Goal: Transaction & Acquisition: Obtain resource

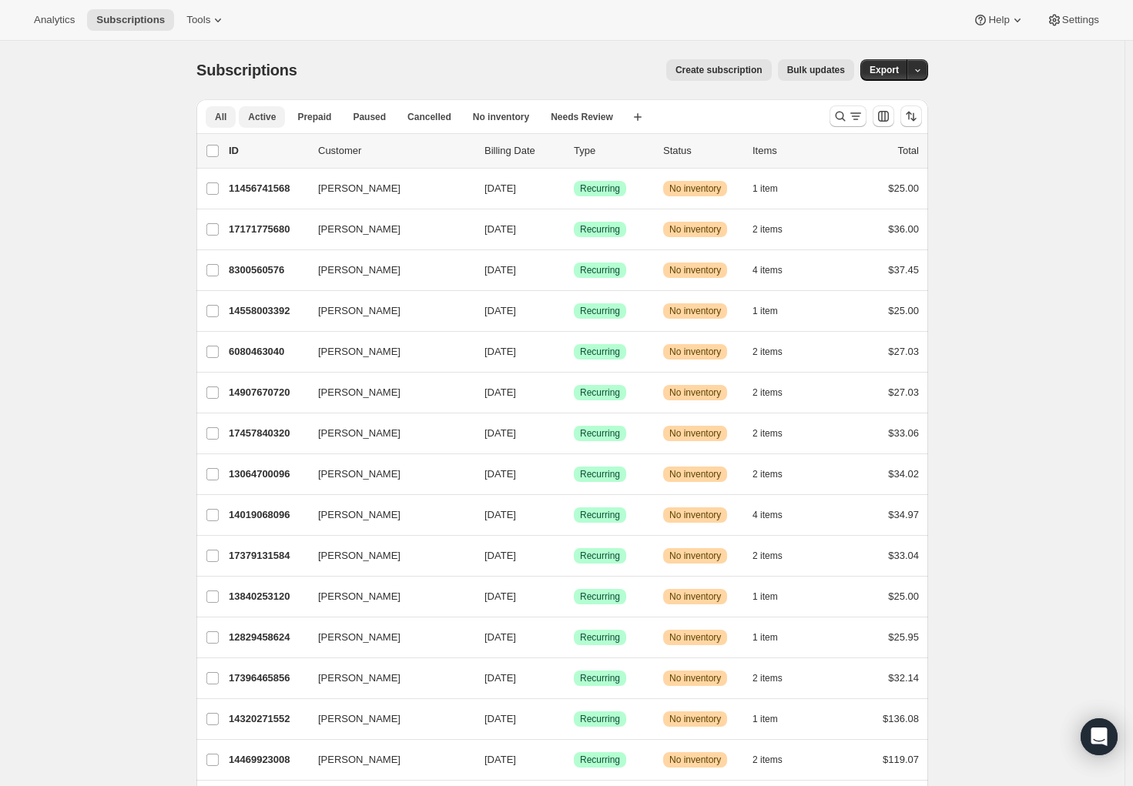
click at [258, 119] on span "Active" at bounding box center [262, 117] width 28 height 12
click at [857, 113] on icon "Search and filter results" at bounding box center [855, 116] width 15 height 15
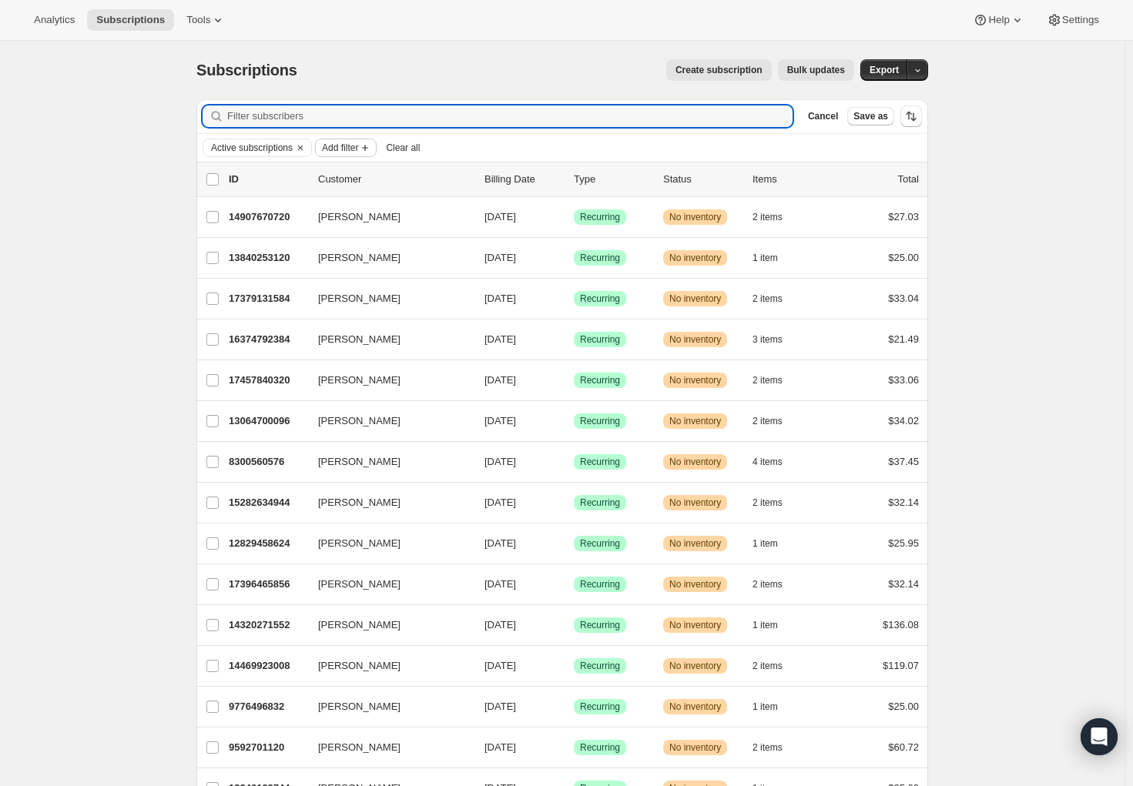
click at [339, 149] on span "Add filter" at bounding box center [340, 148] width 36 height 12
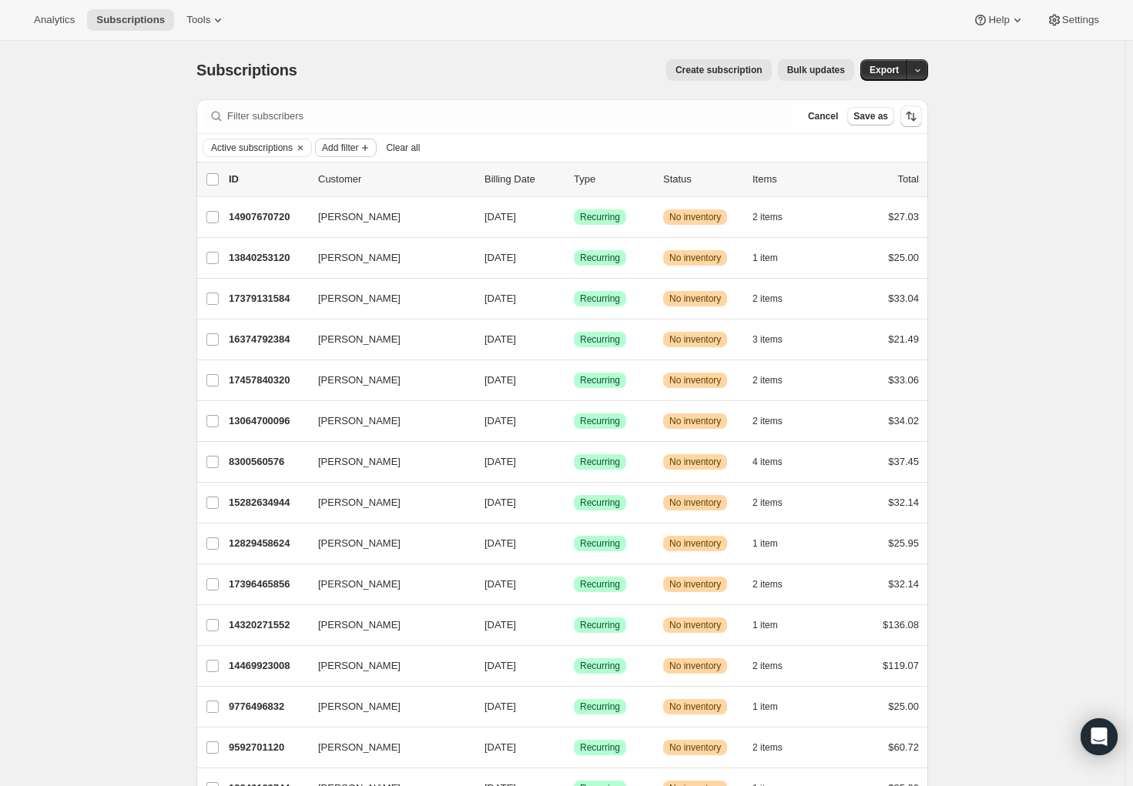
click at [358, 146] on span "Add filter" at bounding box center [340, 148] width 36 height 12
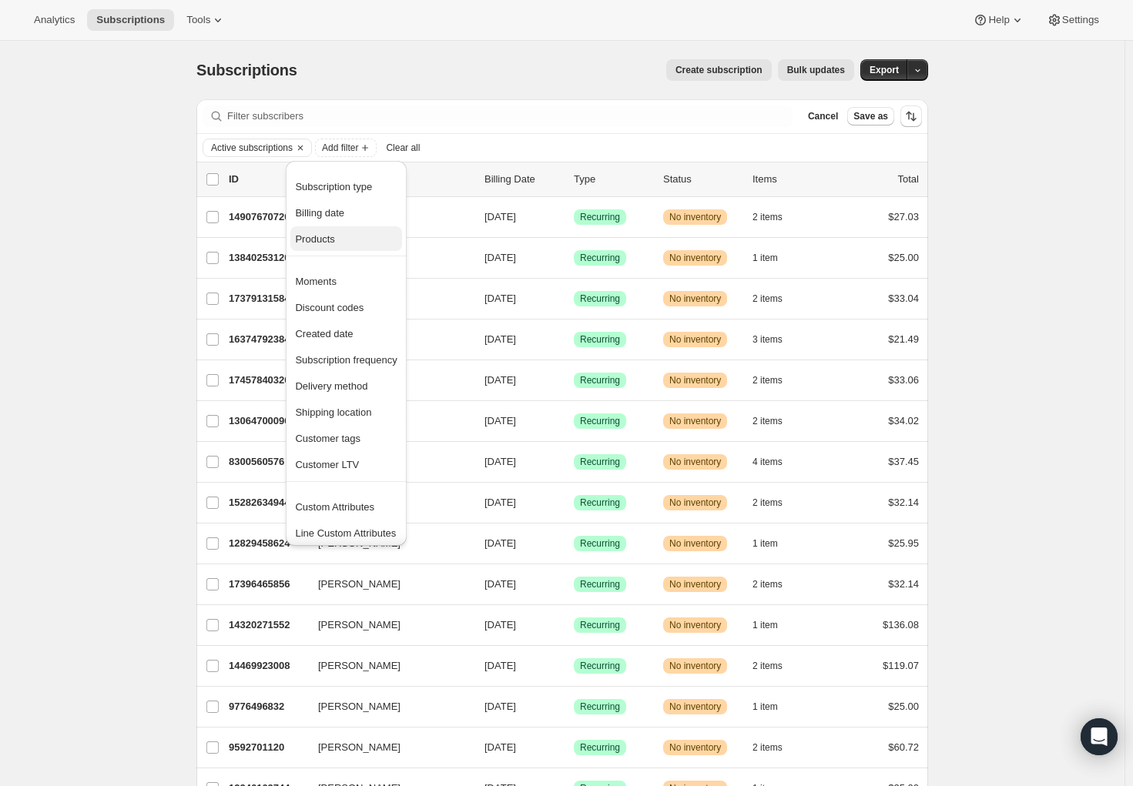
click at [354, 237] on span "Products" at bounding box center [346, 239] width 102 height 15
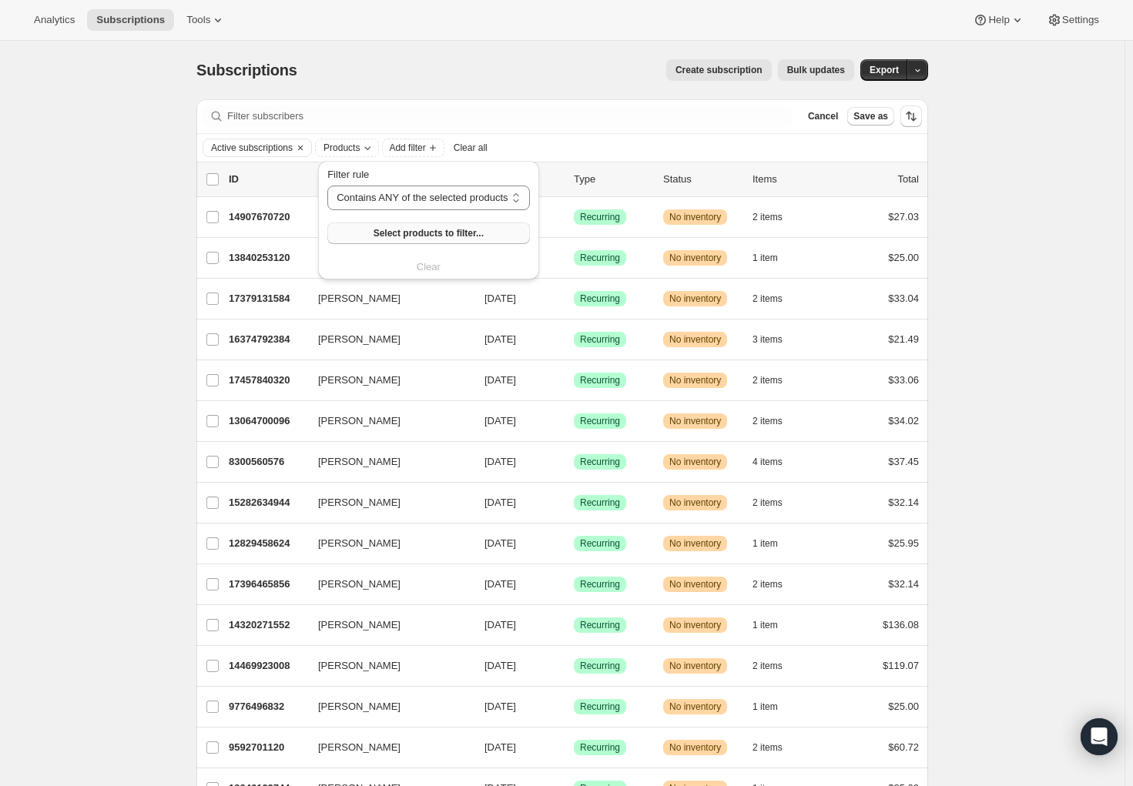
click at [429, 236] on span "Select products to filter..." at bounding box center [428, 233] width 110 height 12
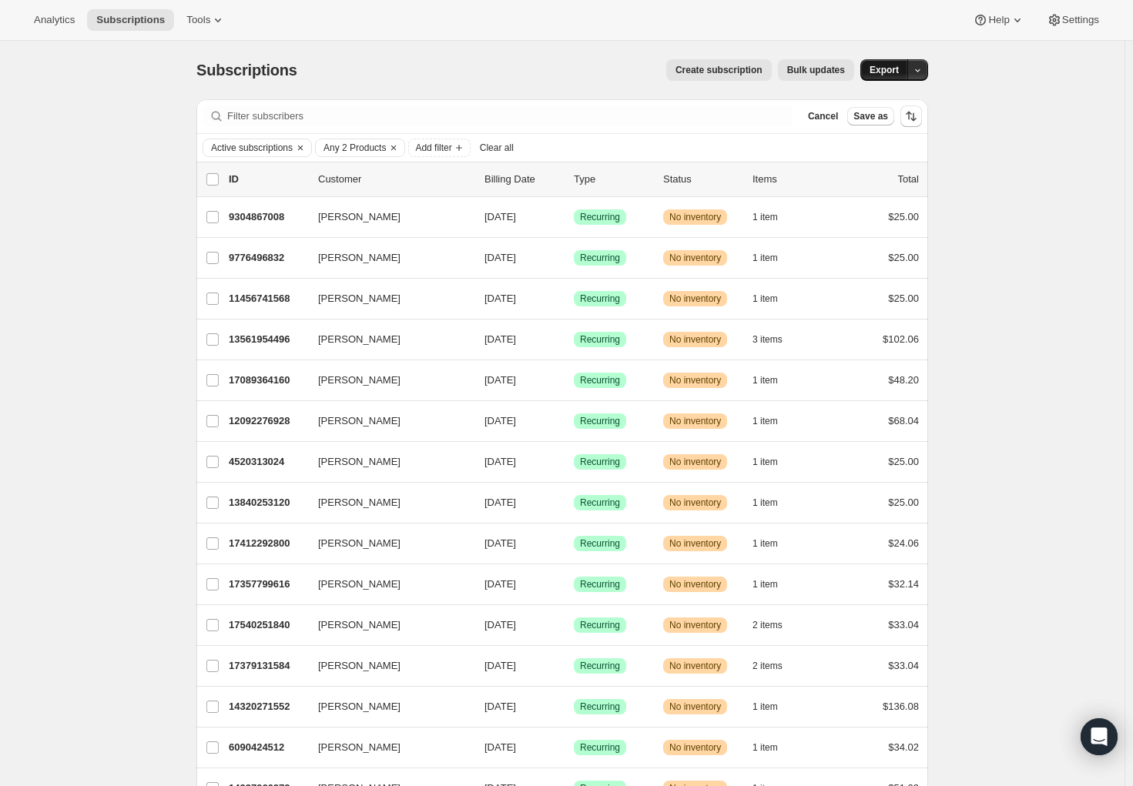
click at [899, 71] on span "Export" at bounding box center [883, 70] width 29 height 12
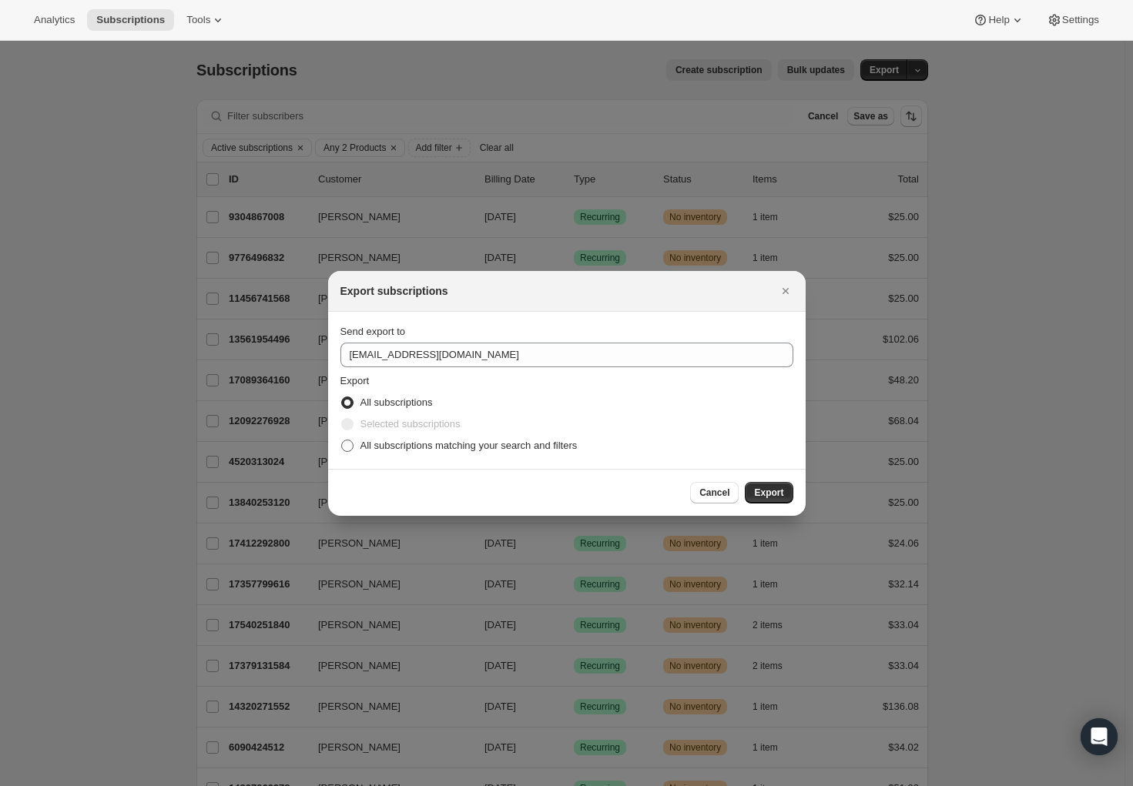
click at [352, 450] on span ":ra:" at bounding box center [347, 446] width 12 height 12
click at [342, 440] on input "All subscriptions matching your search and filters" at bounding box center [341, 440] width 1 height 1
radio input "true"
click at [780, 491] on span "Export" at bounding box center [768, 493] width 29 height 12
